Goal: Check status

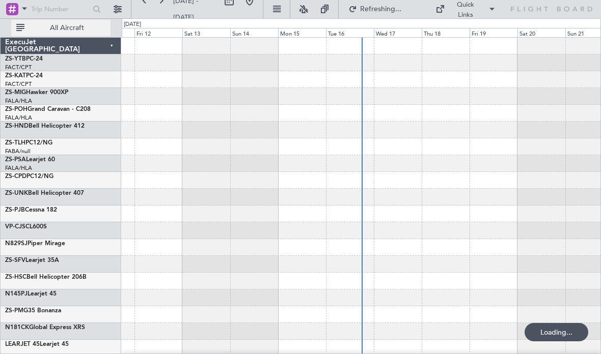
click at [60, 35] on button "All Aircraft" at bounding box center [60, 28] width 99 height 16
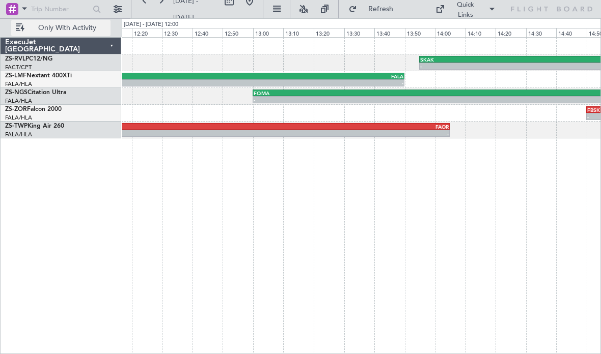
click at [436, 96] on div "FQMA 13:00 Z FLKK 15:05 Z" at bounding box center [441, 93] width 379 height 7
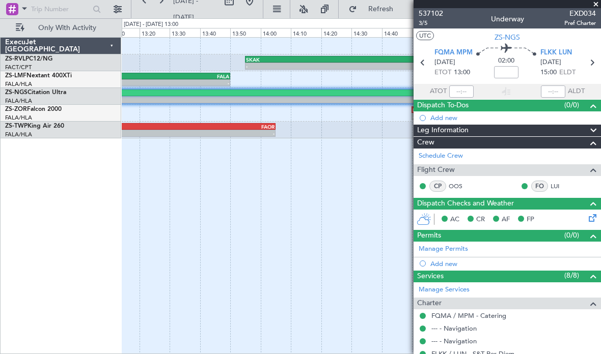
click at [595, 5] on span at bounding box center [595, 4] width 10 height 9
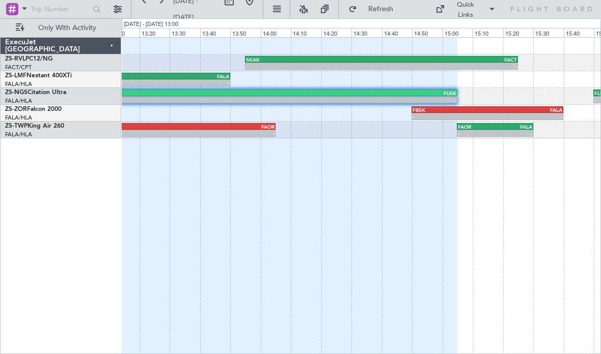
type input "0"
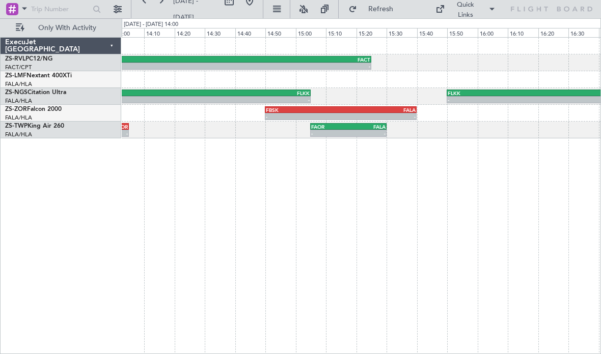
click at [588, 172] on div "- - SKAK 13:55 Z FACT 15:25 Z - - FARS 12:00 Z FALA 13:50 Z - - FQMA 13:00 Z FL…" at bounding box center [361, 195] width 479 height 317
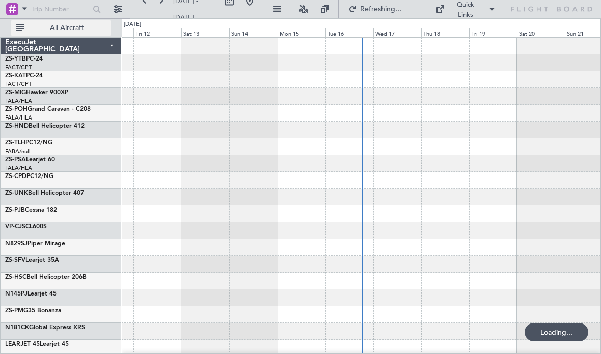
click at [83, 29] on span "All Aircraft" at bounding box center [66, 27] width 81 height 7
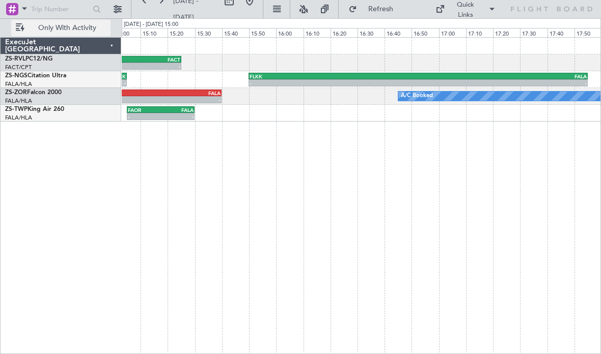
click at [500, 78] on div "FALA" at bounding box center [502, 76] width 168 height 6
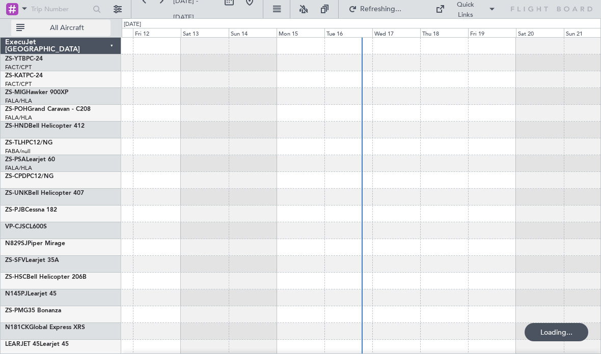
click at [83, 30] on span "All Aircraft" at bounding box center [66, 27] width 81 height 7
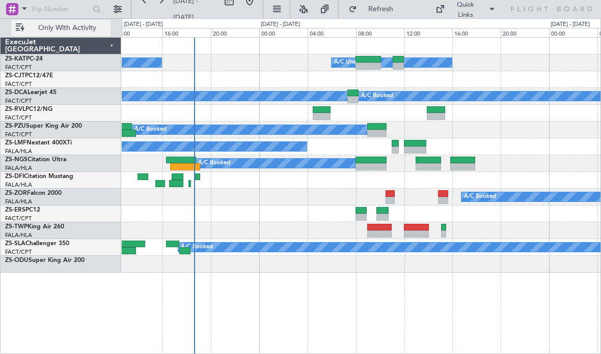
click at [371, 162] on div at bounding box center [371, 160] width 32 height 7
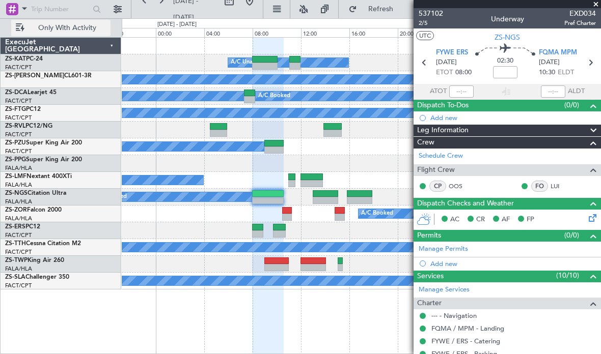
scroll to position [8, 0]
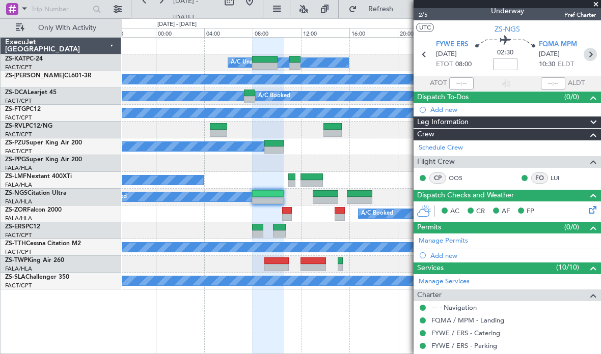
click at [595, 55] on icon at bounding box center [589, 54] width 13 height 13
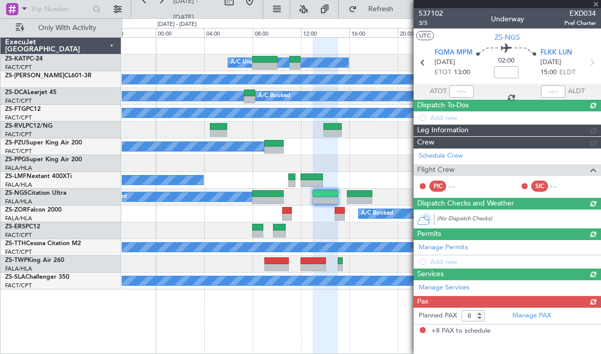
scroll to position [0, 0]
